Goal: Check status: Check status

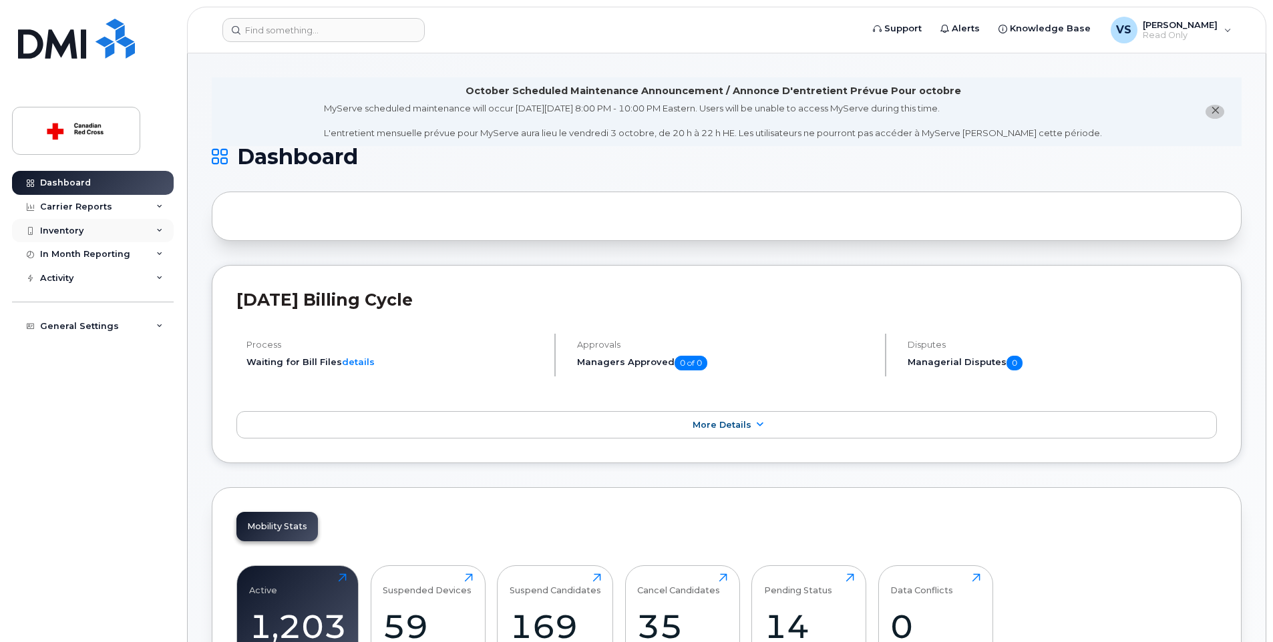
click at [64, 233] on div "Inventory" at bounding box center [61, 231] width 43 height 11
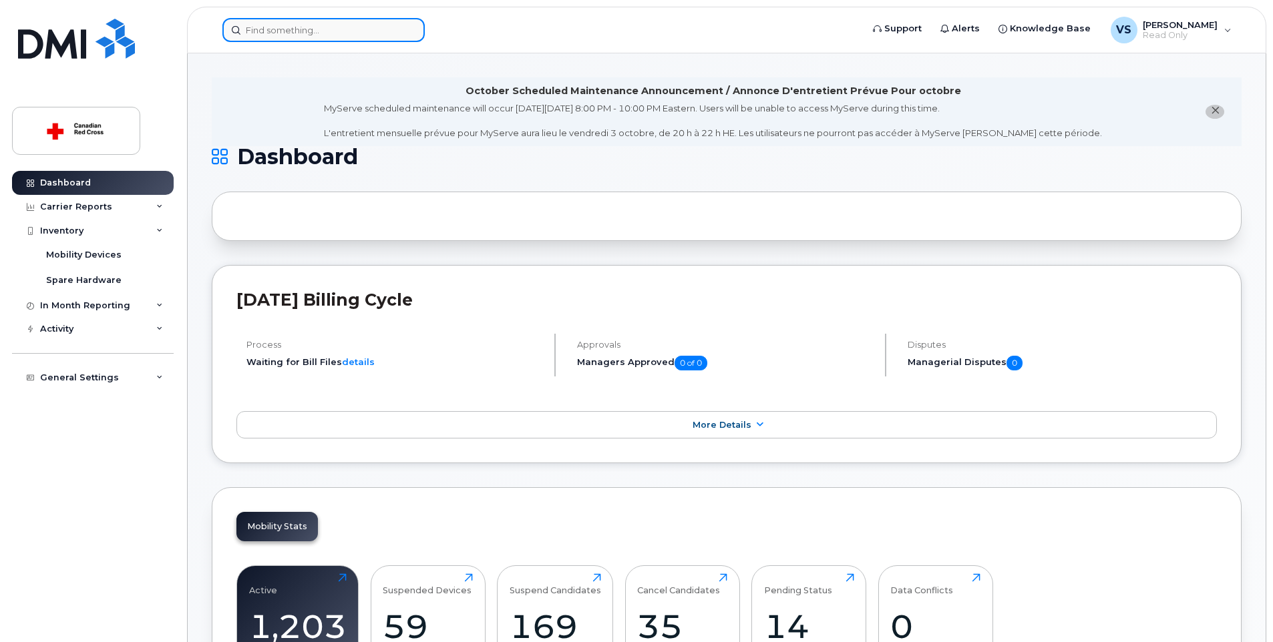
click at [299, 27] on input at bounding box center [323, 30] width 202 height 24
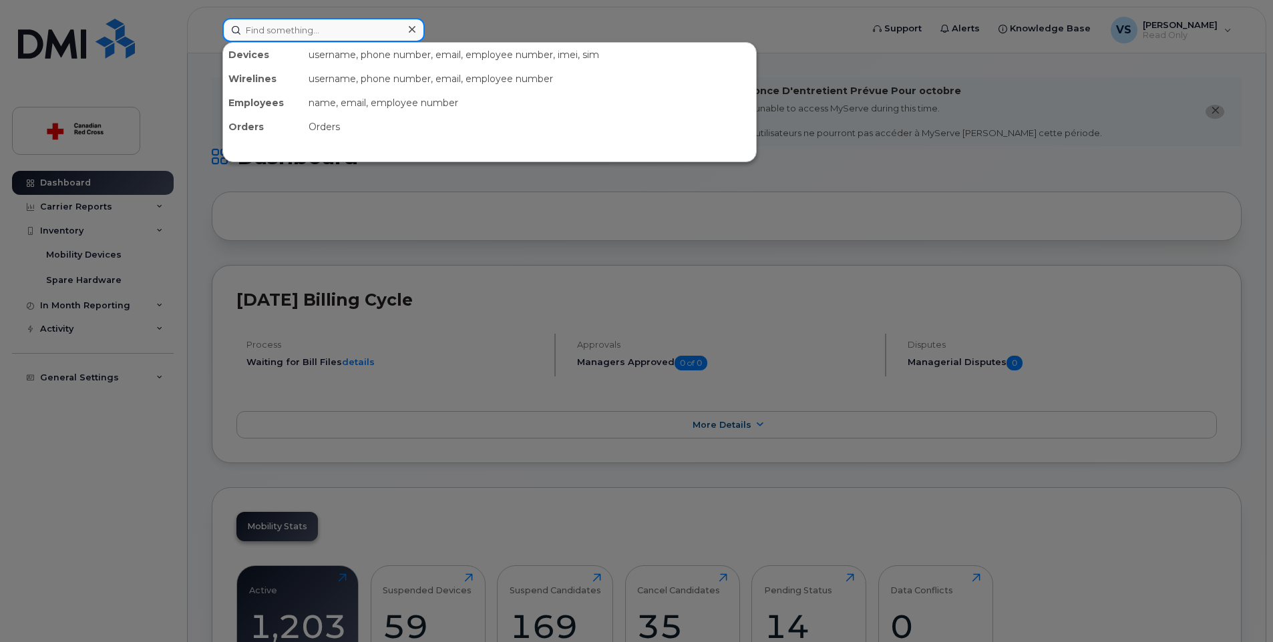
paste input "[PERSON_NAME]"
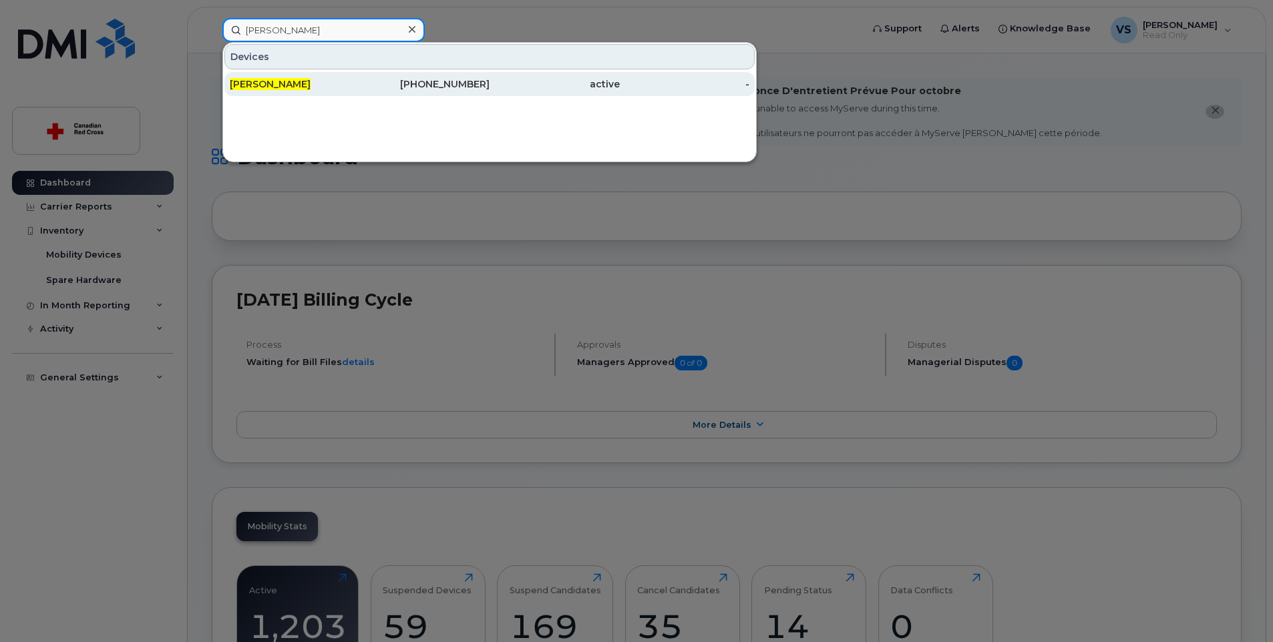
type input "[PERSON_NAME]"
click at [333, 83] on div "[PERSON_NAME]" at bounding box center [295, 83] width 130 height 13
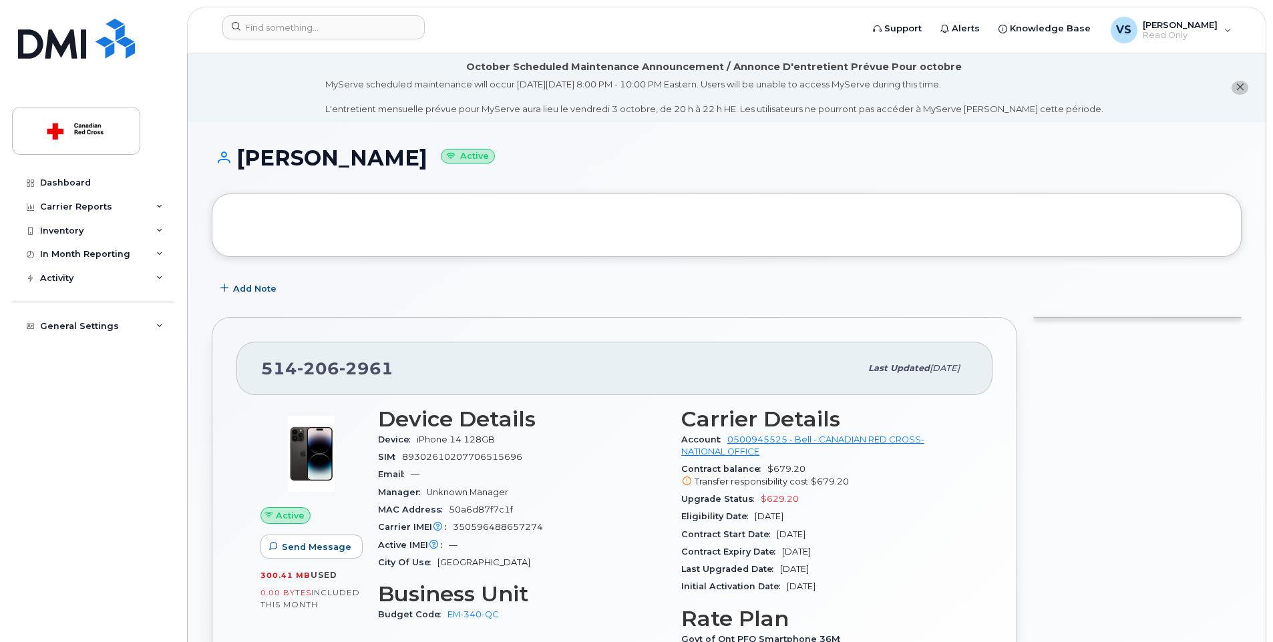
scroll to position [67, 0]
